Goal: Task Accomplishment & Management: Manage account settings

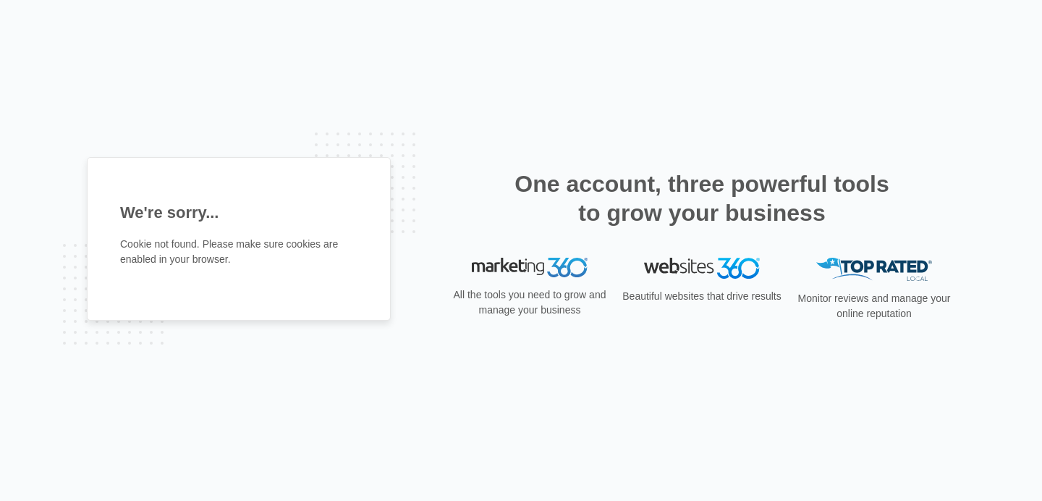
click at [709, 206] on h2 "One account, three powerful tools to grow your business" at bounding box center [702, 198] width 384 height 58
click at [696, 260] on img at bounding box center [702, 268] width 116 height 21
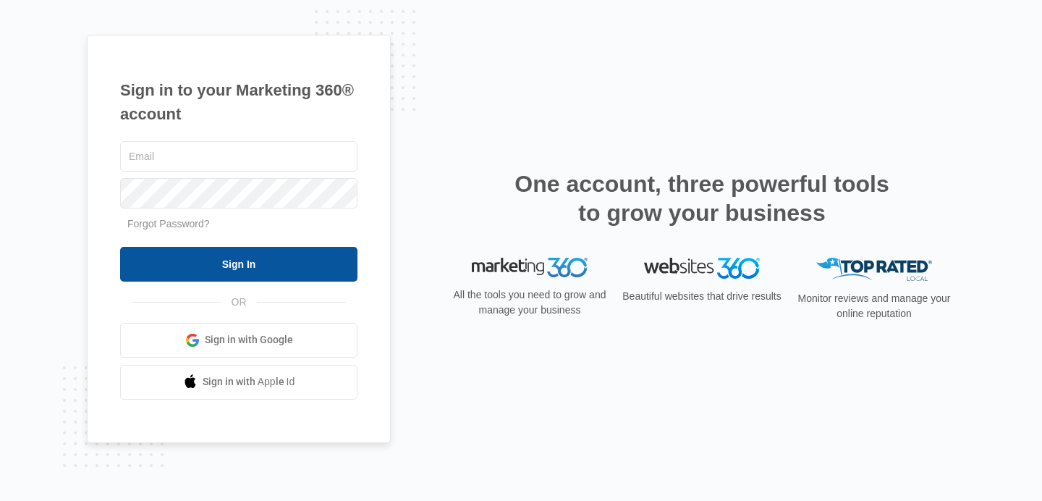
type input "[EMAIL_ADDRESS][DOMAIN_NAME]"
click at [231, 269] on input "Sign In" at bounding box center [238, 264] width 237 height 35
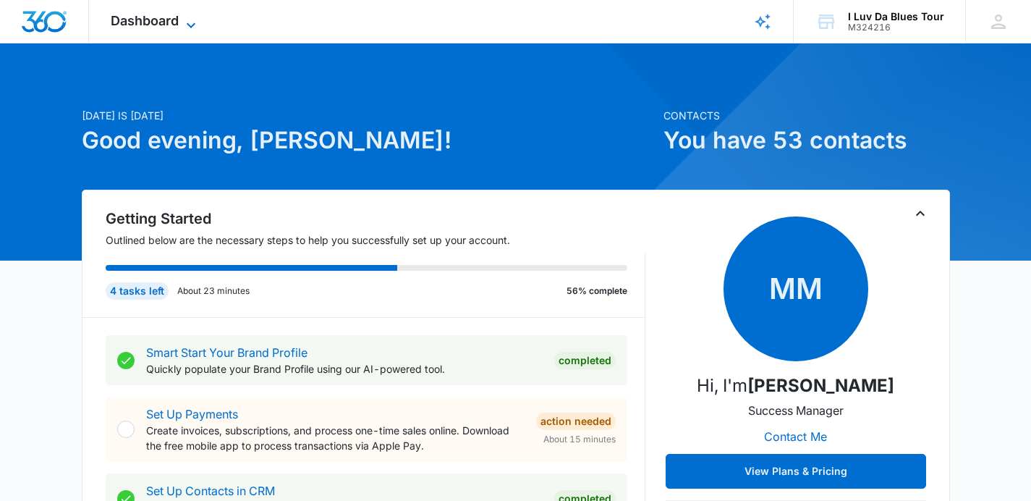
click at [187, 25] on icon at bounding box center [190, 25] width 17 height 17
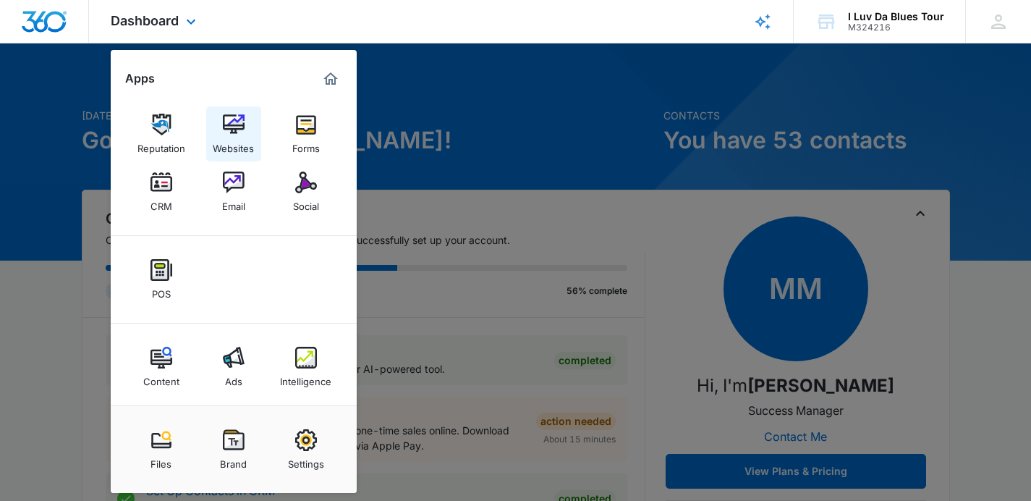
click at [240, 131] on img at bounding box center [234, 125] width 22 height 22
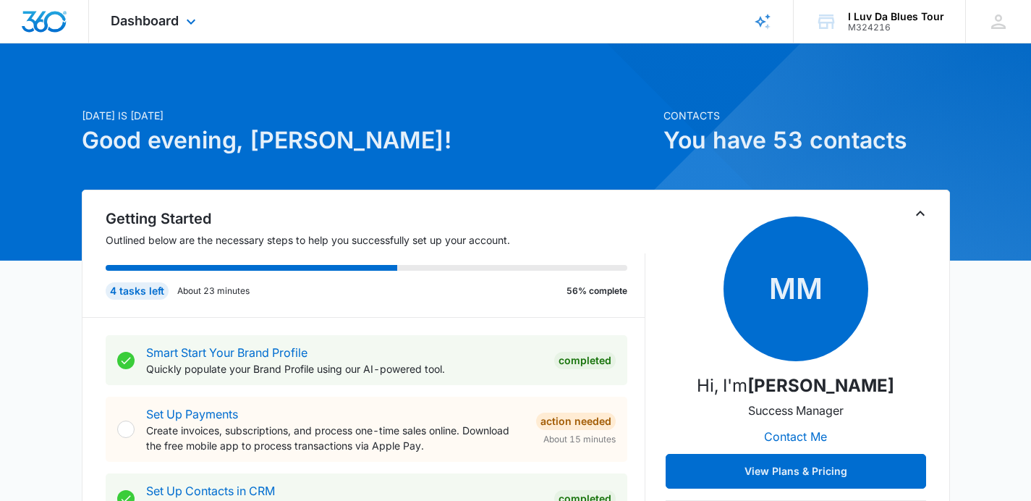
click at [181, 18] on div "Dashboard Apps Reputation Websites Forms CRM Email Social POS Content Ads Intel…" at bounding box center [155, 21] width 132 height 43
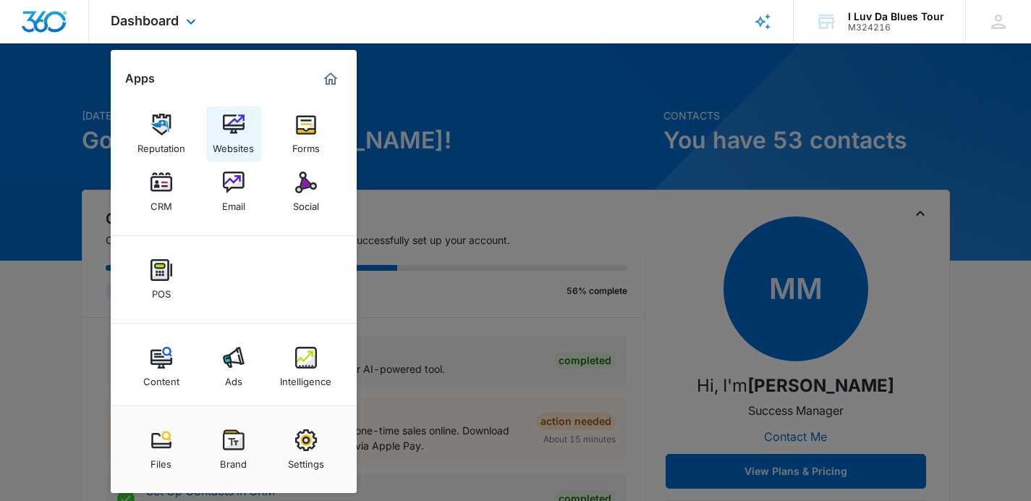
click at [236, 130] on img at bounding box center [234, 125] width 22 height 22
